Goal: Information Seeking & Learning: Understand process/instructions

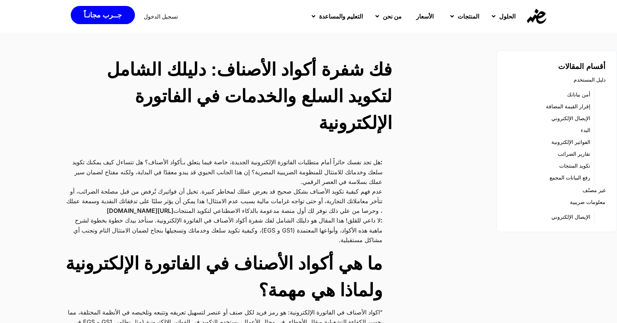
click at [580, 140] on link "الفواتير الإلكترونية" at bounding box center [570, 142] width 39 height 10
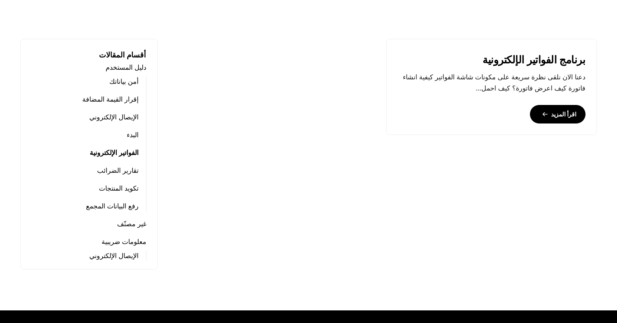
scroll to position [296, 0]
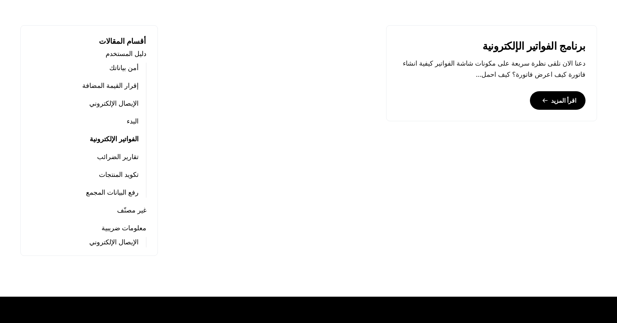
click at [118, 177] on link "تكويد المنتجات" at bounding box center [119, 174] width 40 height 10
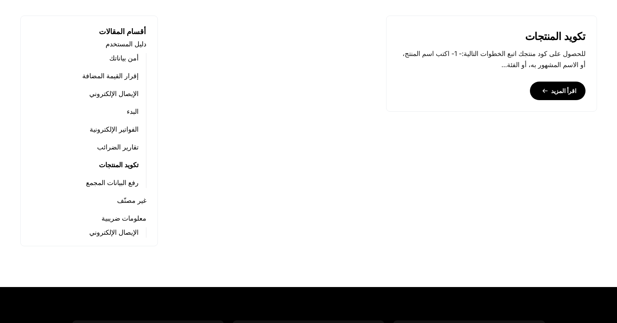
scroll to position [269, 0]
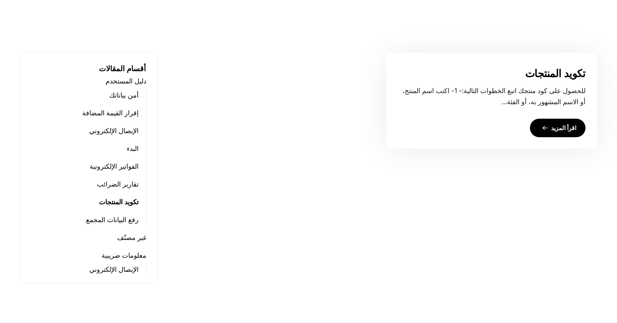
click at [549, 129] on link "اقرأ المزيد" at bounding box center [558, 128] width 56 height 19
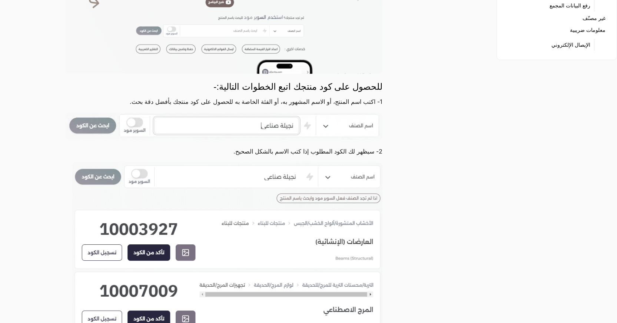
scroll to position [185, 0]
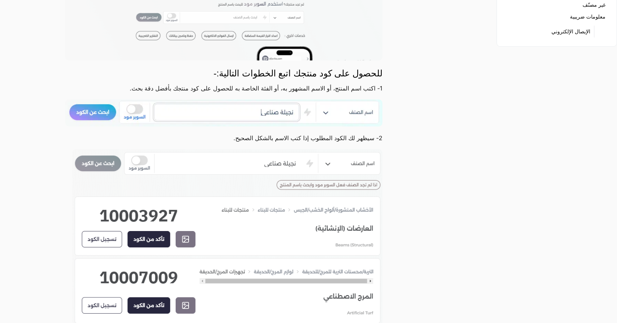
click at [237, 114] on img at bounding box center [223, 112] width 317 height 27
click at [250, 112] on img at bounding box center [223, 112] width 317 height 27
click at [261, 112] on img at bounding box center [223, 112] width 317 height 27
click at [102, 113] on img at bounding box center [223, 112] width 317 height 27
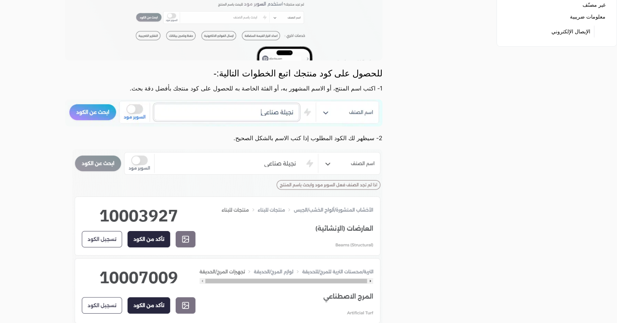
click at [101, 113] on img at bounding box center [223, 112] width 317 height 27
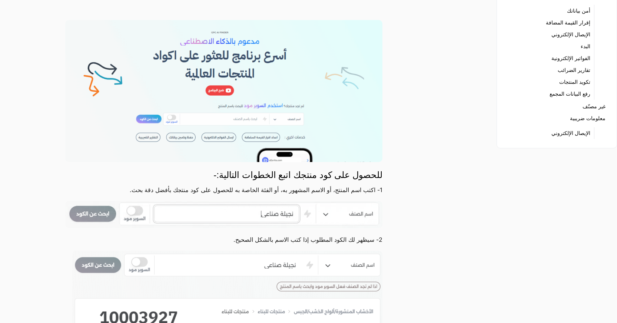
scroll to position [0, 0]
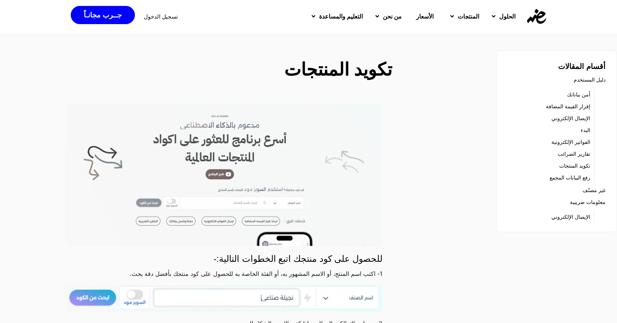
click at [97, 297] on img at bounding box center [223, 297] width 317 height 27
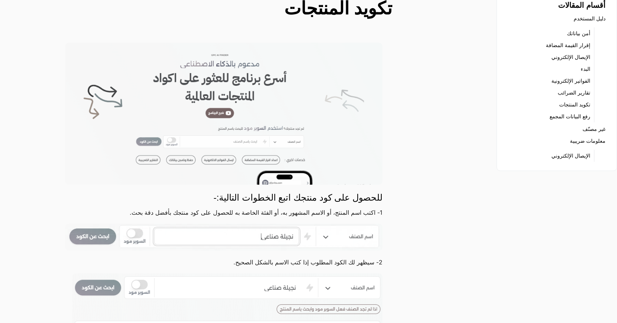
scroll to position [74, 0]
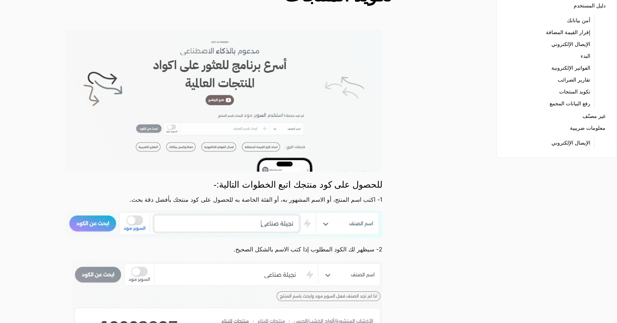
click at [286, 223] on img at bounding box center [223, 223] width 317 height 27
click at [326, 223] on img at bounding box center [223, 223] width 317 height 27
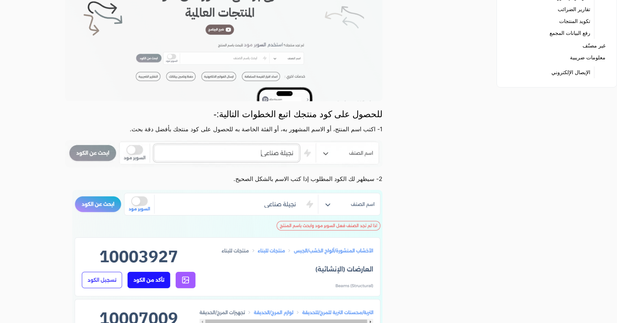
scroll to position [148, 0]
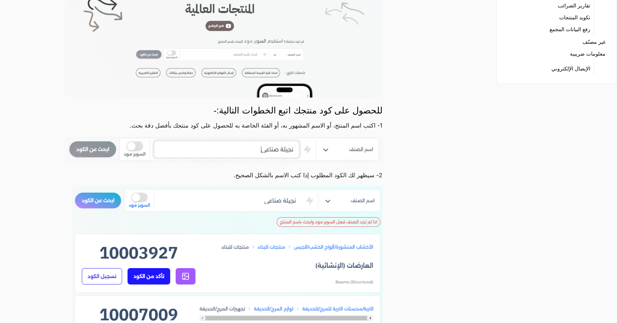
click at [319, 222] on img at bounding box center [227, 274] width 310 height 176
click at [141, 277] on img at bounding box center [227, 274] width 310 height 176
click at [99, 276] on img at bounding box center [227, 274] width 310 height 176
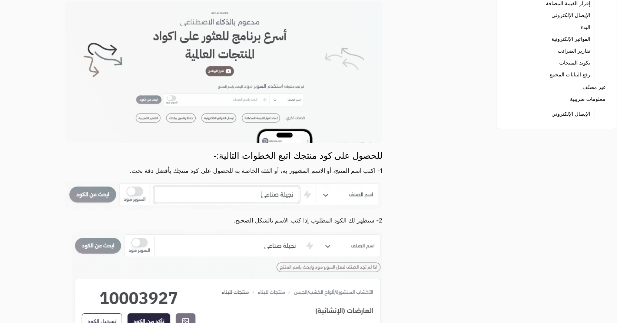
scroll to position [0, 0]
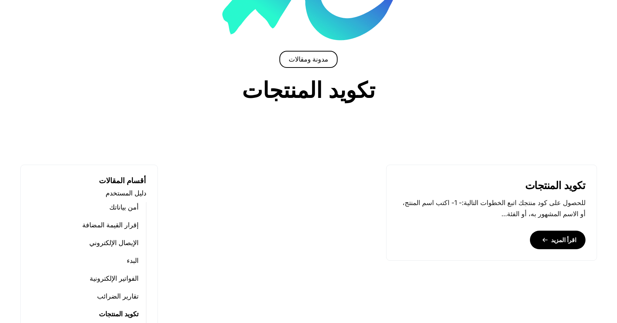
scroll to position [158, 0]
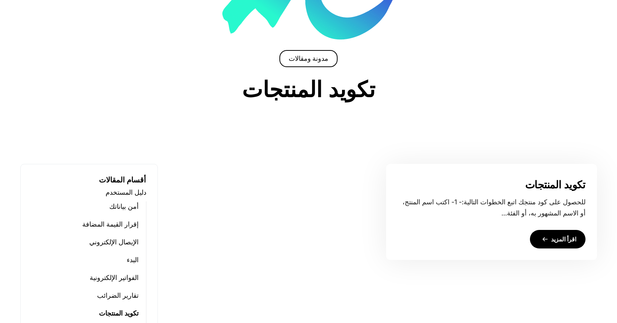
click at [522, 203] on p "للحصول على كود منتجك اتبع الخطوات التالية:- 1- اكتب اسم المنتج، أو الاسم المشهو…" at bounding box center [491, 207] width 188 height 22
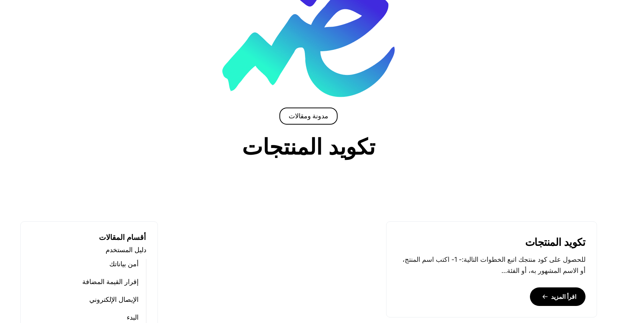
scroll to position [0, 0]
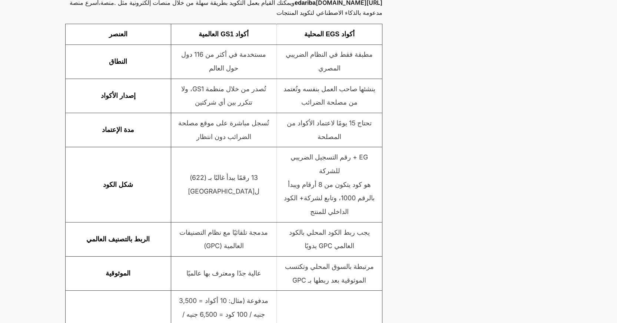
scroll to position [1111, 0]
